Goal: Navigation & Orientation: Find specific page/section

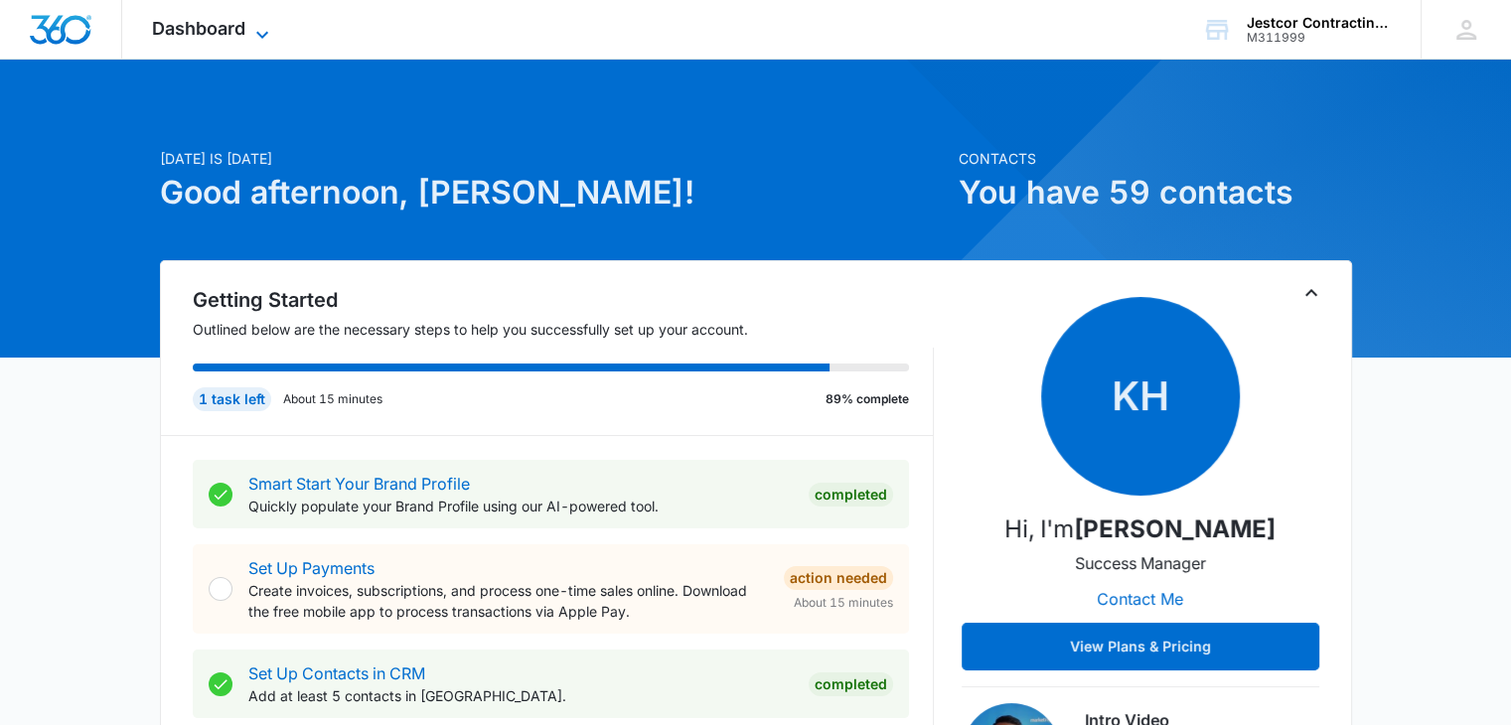
click at [250, 28] on icon at bounding box center [262, 35] width 24 height 24
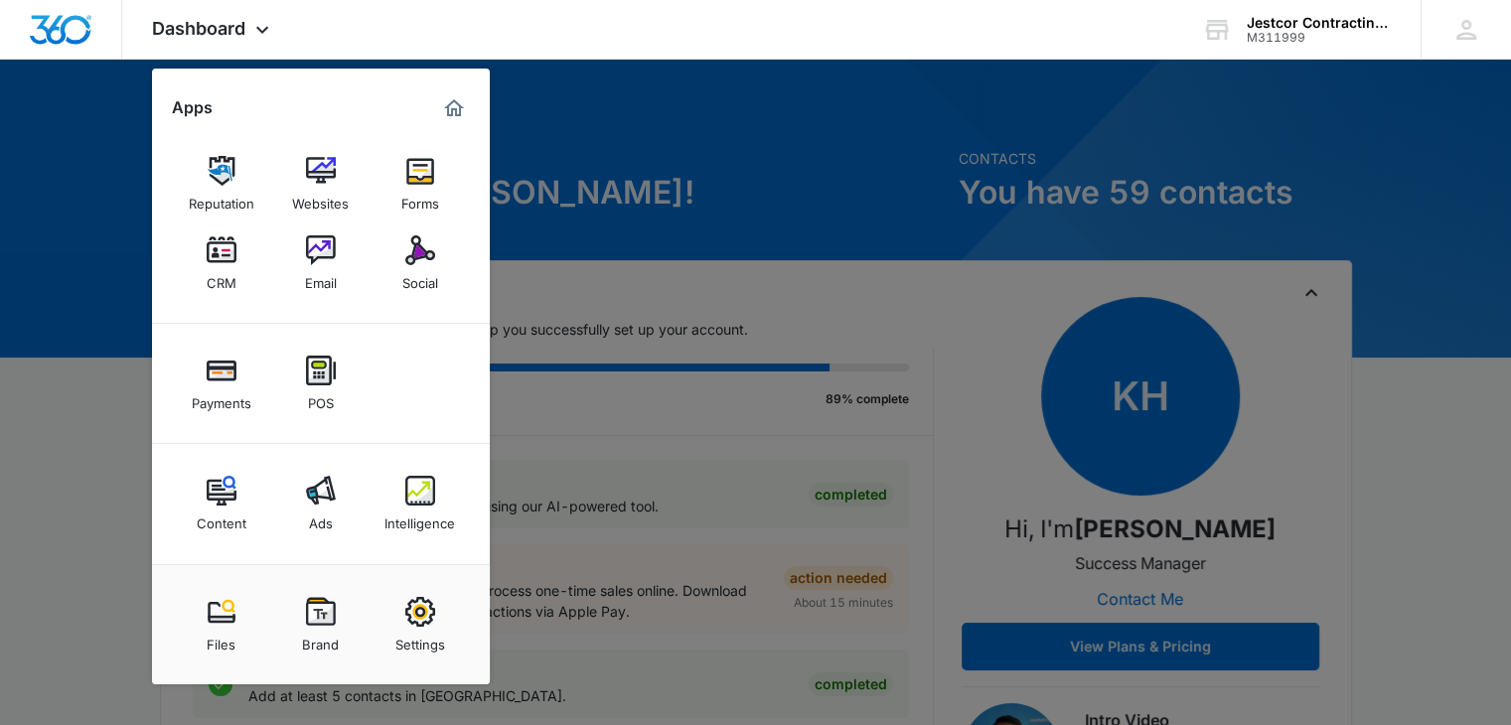
click at [212, 204] on div "Reputation" at bounding box center [222, 199] width 66 height 26
